Goal: Find contact information: Find contact information

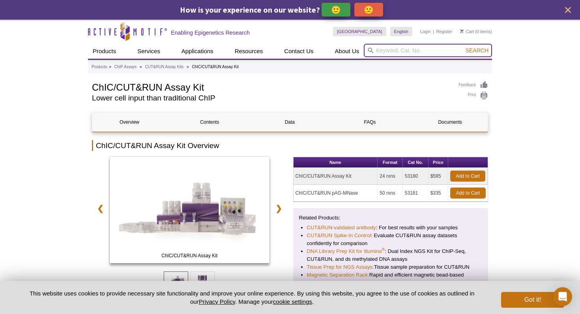
click at [379, 52] on input "search" at bounding box center [428, 50] width 128 height 13
type input "105457"
click at [463, 47] on button "Search" at bounding box center [477, 50] width 28 height 7
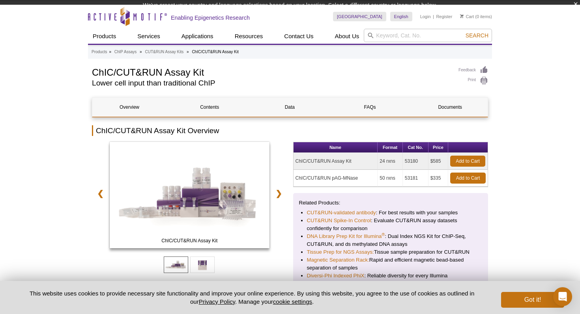
scroll to position [16, 0]
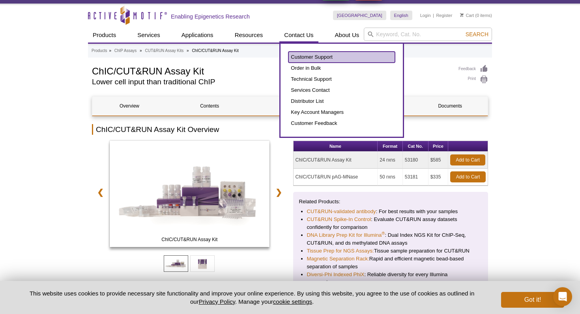
click at [307, 56] on link "Customer Support" at bounding box center [341, 57] width 106 height 11
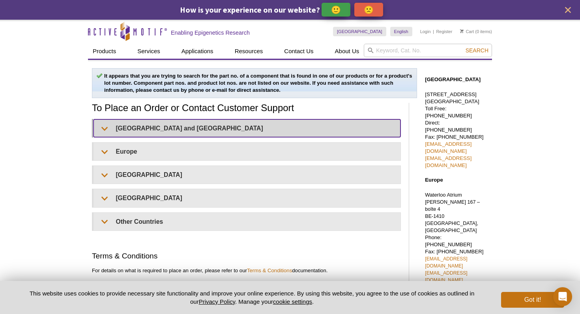
click at [188, 131] on summary "United States and Canada" at bounding box center [246, 128] width 307 height 18
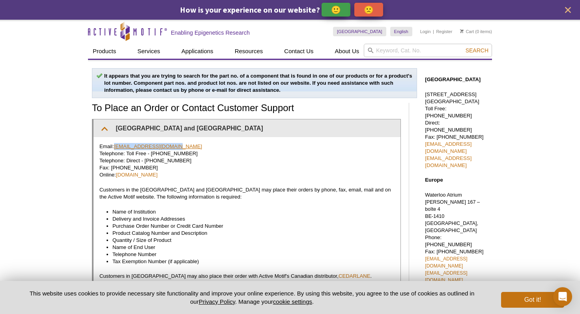
drag, startPoint x: 177, startPoint y: 147, endPoint x: 115, endPoint y: 147, distance: 62.3
click at [115, 147] on p "Email: orders@activemotif.com Telephone: Toll Free - 877 222 9543 Telephone: Di…" at bounding box center [246, 160] width 295 height 35
copy link "orders@activemotif.com"
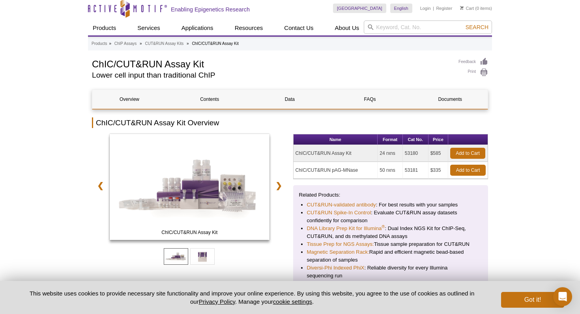
scroll to position [24, 0]
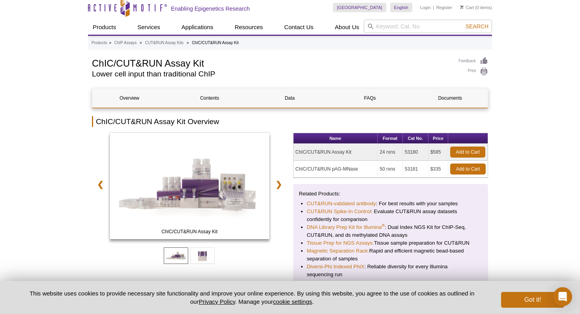
drag, startPoint x: 295, startPoint y: 152, endPoint x: 354, endPoint y: 149, distance: 58.8
click at [354, 149] on td "ChIC/CUT&RUN Assay Kit" at bounding box center [335, 152] width 84 height 17
copy td "ChIC/CUT&RUN Assay Kit"
click at [294, 152] on td "ChIC/CUT&RUN Assay Kit" at bounding box center [335, 152] width 84 height 17
drag, startPoint x: 295, startPoint y: 152, endPoint x: 362, endPoint y: 151, distance: 67.0
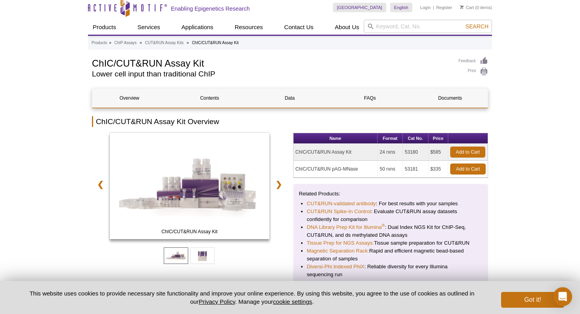
click at [363, 151] on td "ChIC/CUT&RUN Assay Kit" at bounding box center [335, 152] width 84 height 17
copy td "ChIC/CUT&RUN Assay Kit"
click at [420, 153] on td "53180" at bounding box center [416, 152] width 26 height 17
